Goal: Task Accomplishment & Management: Manage account settings

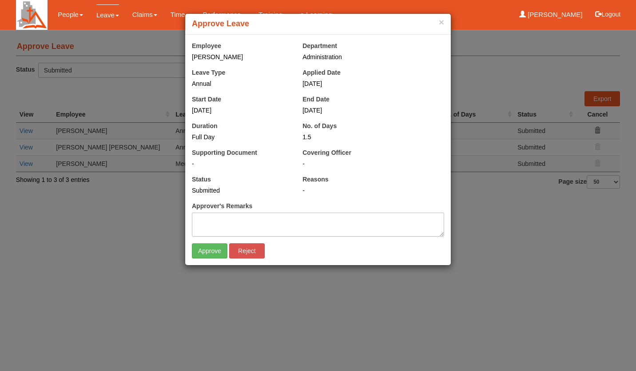
select select "50"
click at [207, 258] on div "Employee [PERSON_NAME] Department Administration Leave Type Annual Applied Date…" at bounding box center [318, 150] width 266 height 230
click at [211, 250] on input "Approve" at bounding box center [210, 250] width 36 height 15
select select "50"
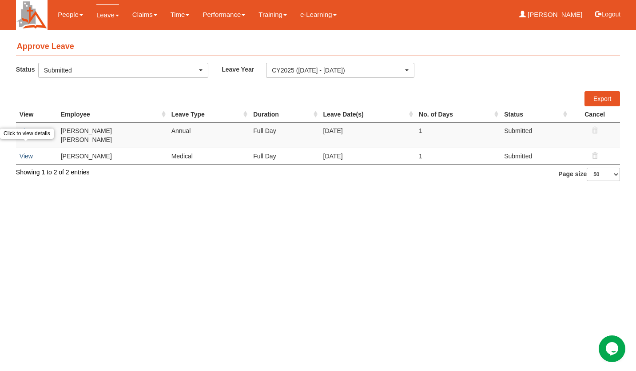
click at [27, 152] on link "View" at bounding box center [26, 155] width 13 height 7
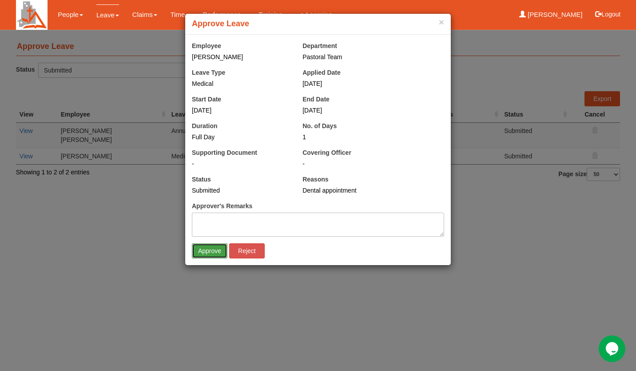
click at [200, 249] on input "Approve" at bounding box center [210, 250] width 36 height 15
select select "50"
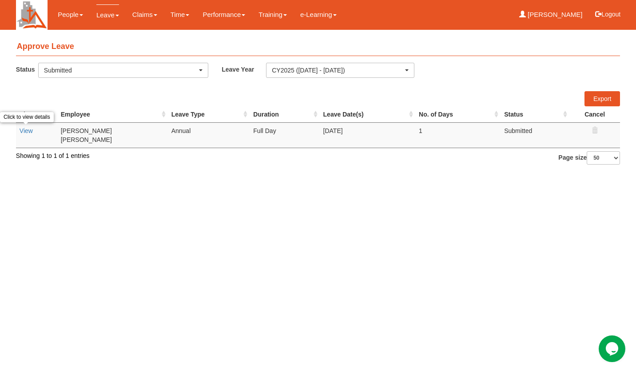
click at [29, 132] on link "View" at bounding box center [26, 130] width 13 height 7
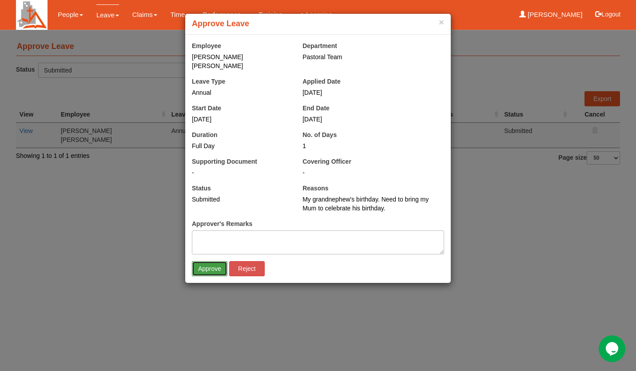
click at [200, 262] on input "Approve" at bounding box center [210, 268] width 36 height 15
select select "50"
